Goal: Information Seeking & Learning: Learn about a topic

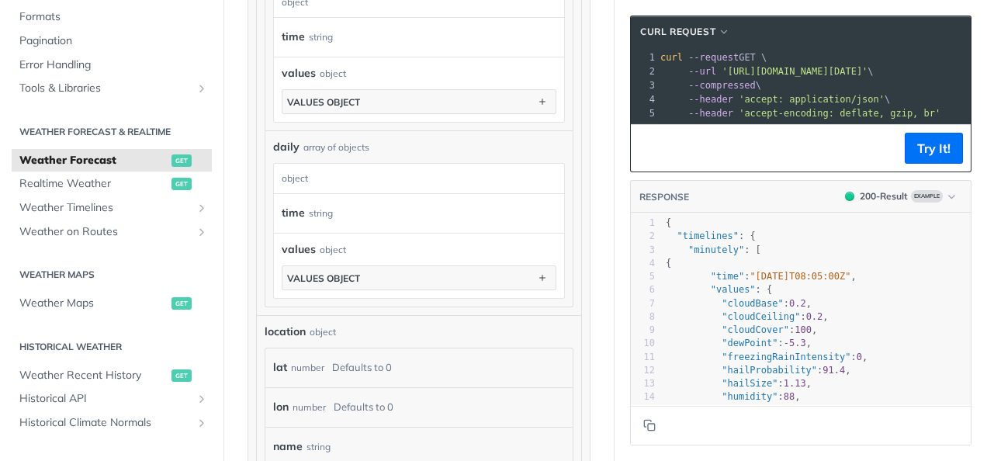
scroll to position [1343, 0]
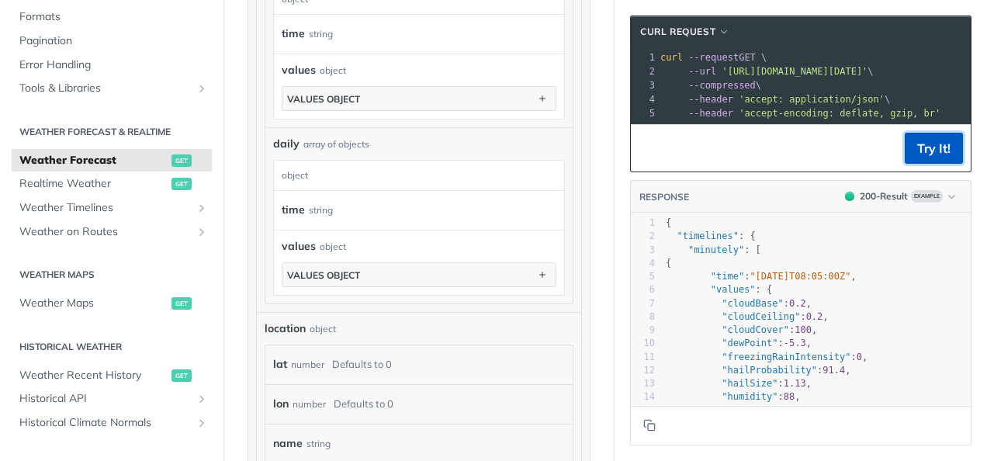
click at [910, 164] on button "Try It!" at bounding box center [933, 148] width 58 height 31
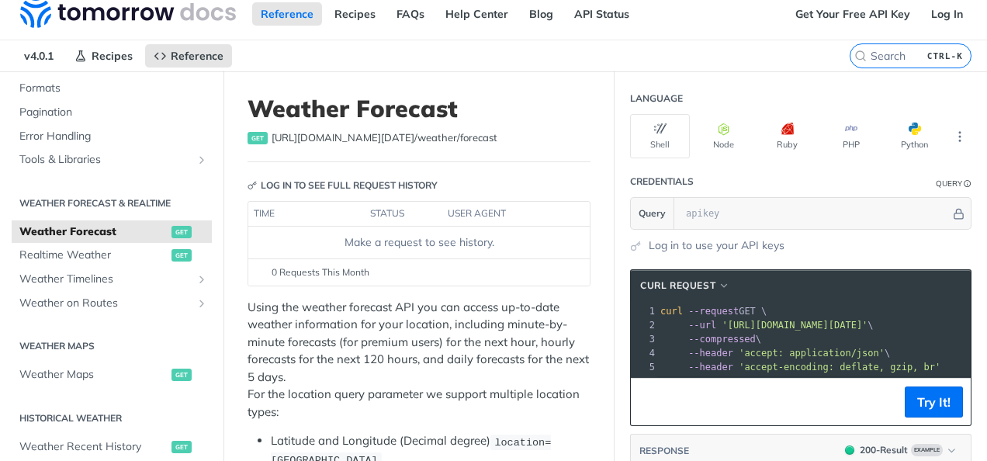
scroll to position [0, 0]
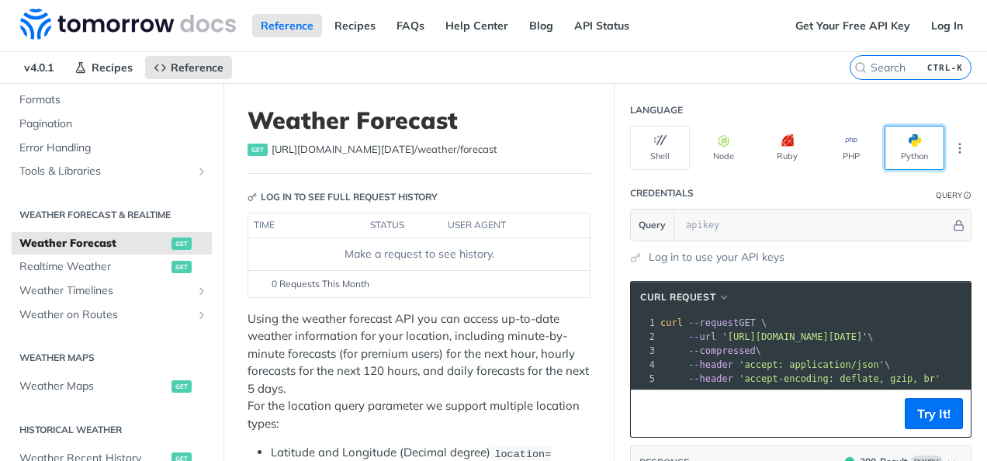
click at [897, 153] on button "Python" at bounding box center [914, 148] width 60 height 44
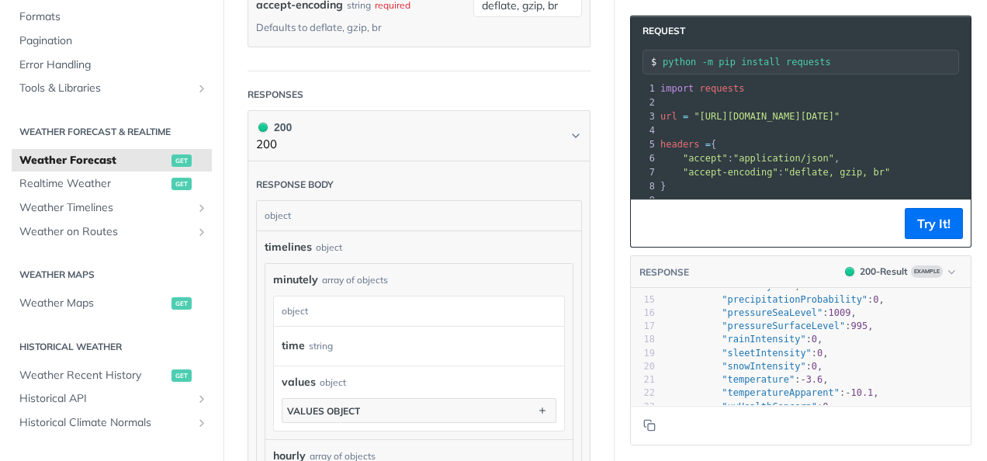
scroll to position [227, 0]
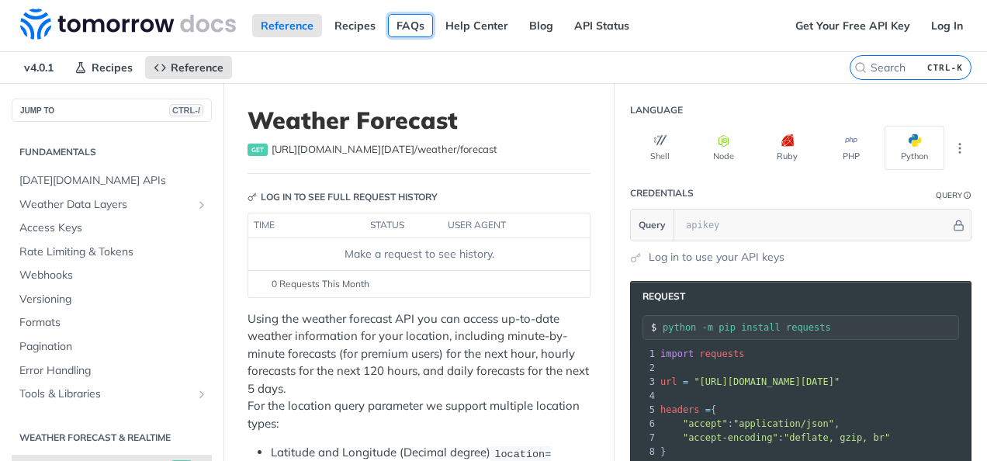
click at [388, 31] on link "FAQs" at bounding box center [410, 25] width 45 height 23
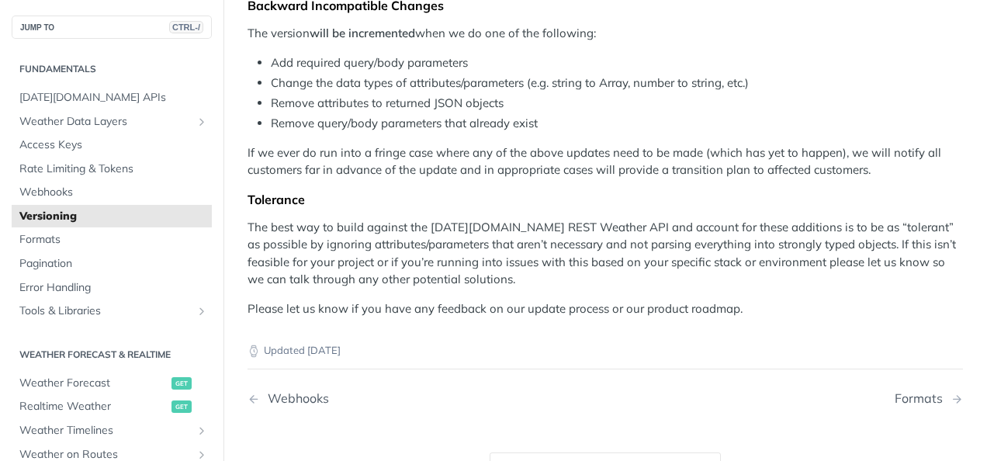
scroll to position [144, 0]
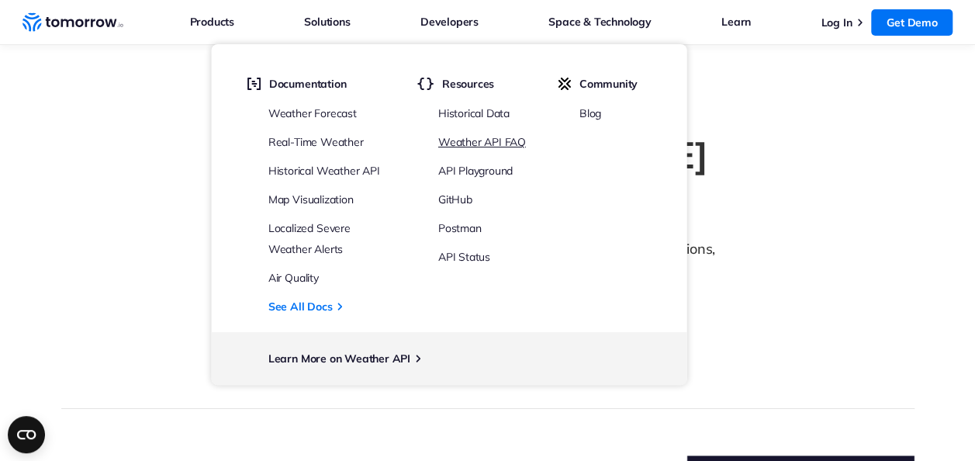
click at [460, 141] on link "Weather API FAQ" at bounding box center [482, 142] width 88 height 14
